Goal: Task Accomplishment & Management: Use online tool/utility

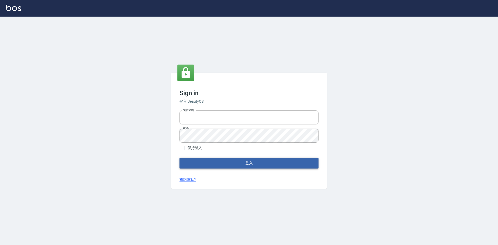
type input "0963852741"
click at [200, 162] on button "登入" at bounding box center [249, 163] width 139 height 11
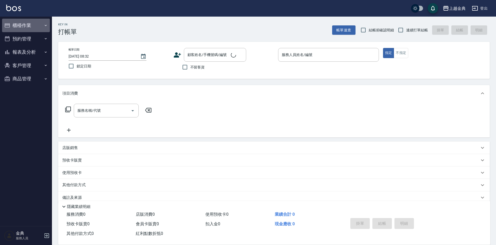
click at [36, 24] on button "櫃檯作業" at bounding box center [26, 25] width 48 height 13
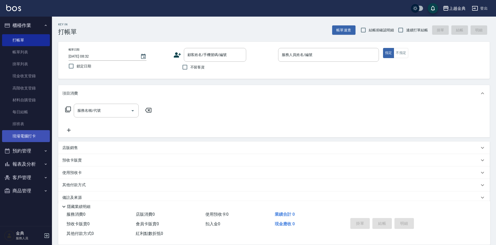
click at [33, 133] on link "現場電腦打卡" at bounding box center [26, 136] width 48 height 12
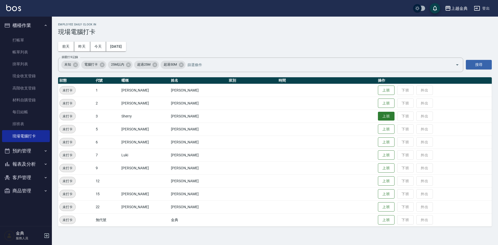
click at [380, 119] on button "上班" at bounding box center [386, 116] width 17 height 9
